Goal: Information Seeking & Learning: Compare options

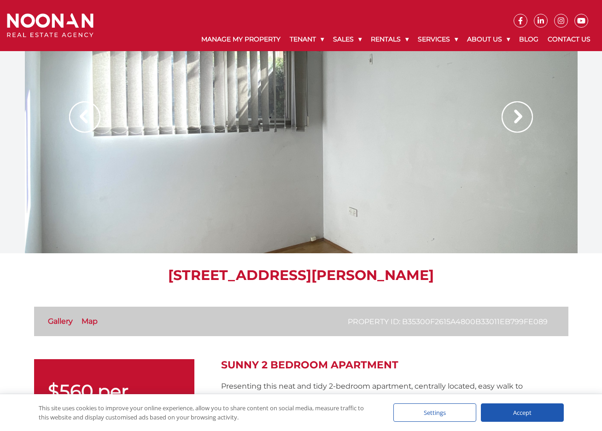
scroll to position [322, 0]
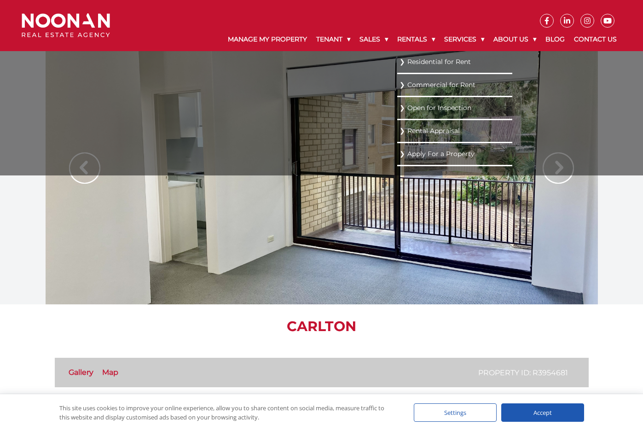
click at [408, 65] on link "Residential for Rent" at bounding box center [455, 62] width 110 height 12
